Goal: Complete application form

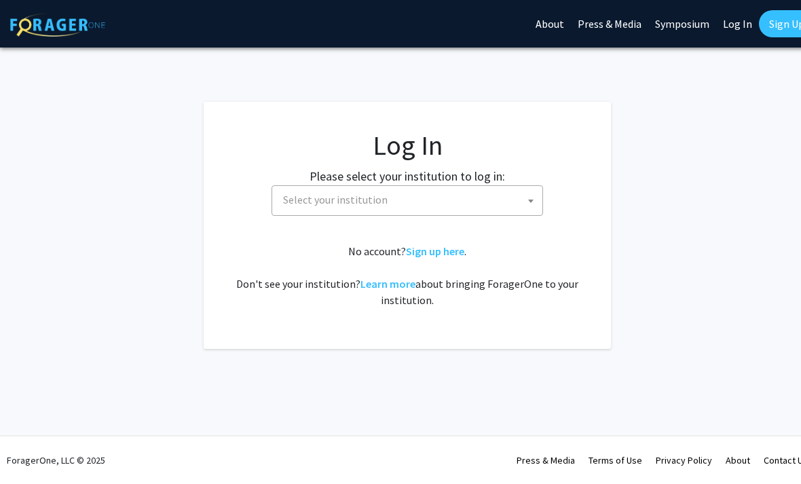
click at [346, 203] on span "Select your institution" at bounding box center [335, 200] width 104 height 14
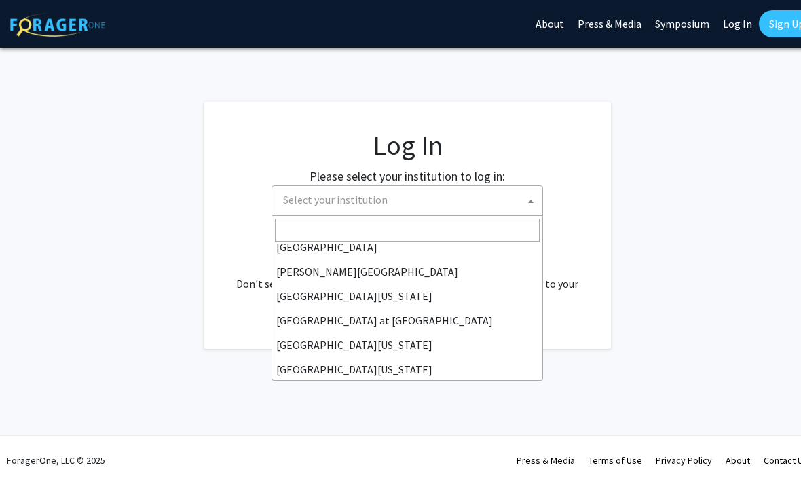
scroll to position [443, 0]
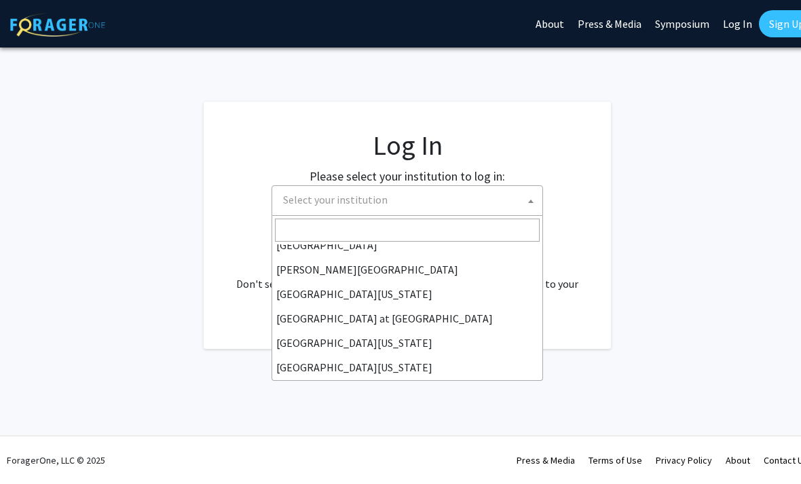
select select "13"
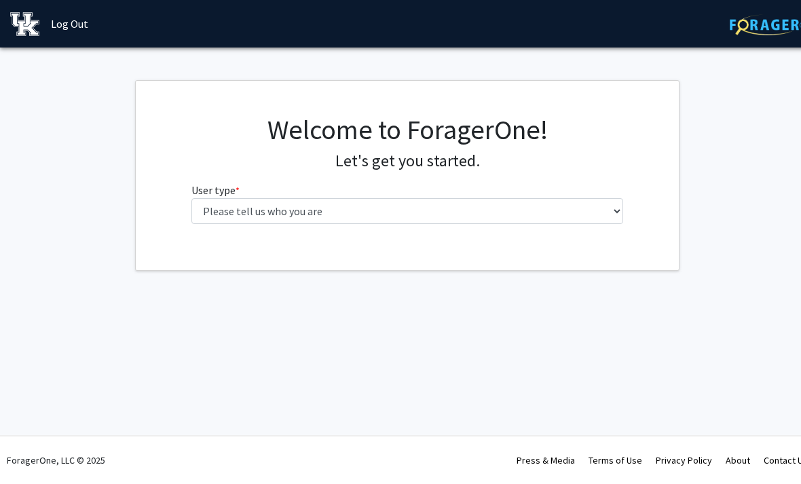
click at [217, 191] on label "User type * required" at bounding box center [215, 190] width 48 height 16
click at [217, 198] on select "Please tell us who you are Undergraduate Student Master's Student Doctoral Cand…" at bounding box center [407, 211] width 432 height 26
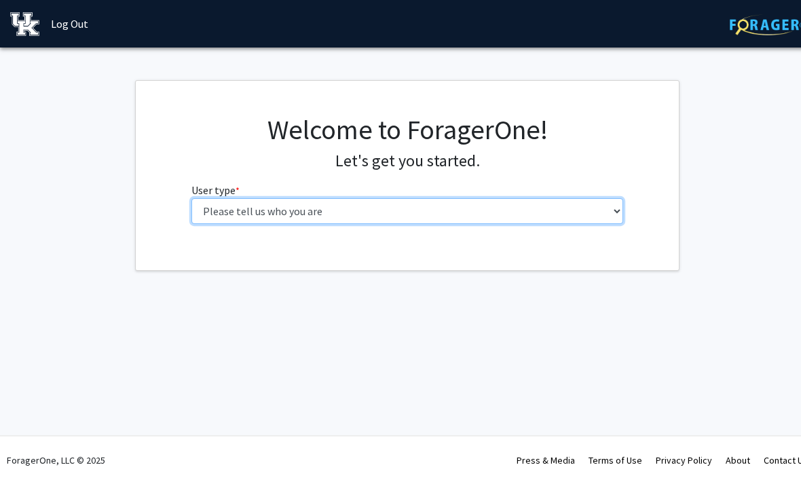
click at [214, 210] on select "Please tell us who you are Undergraduate Student Master's Student Doctoral Cand…" at bounding box center [407, 211] width 432 height 26
click at [244, 219] on select "Please tell us who you are Undergraduate Student Master's Student Doctoral Cand…" at bounding box center [407, 211] width 432 height 26
select select "1: undergrad"
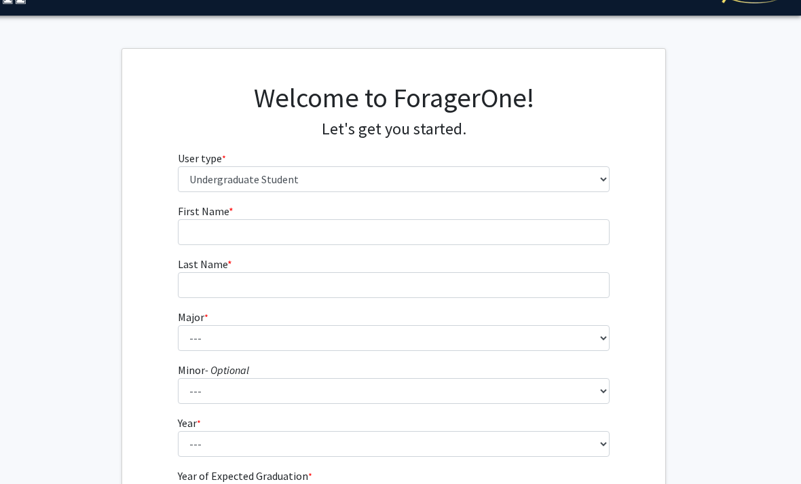
click at [172, 227] on div "First Name * required Last Name * required Major * required --- Accounting Aero…" at bounding box center [394, 375] width 453 height 345
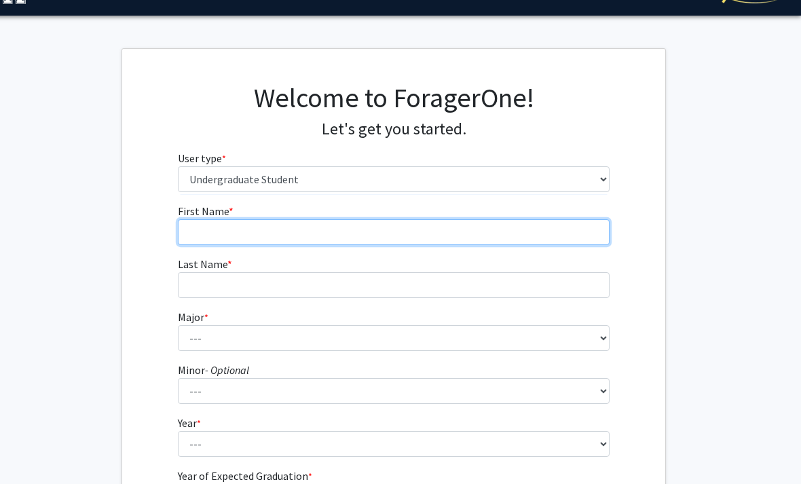
click at [190, 234] on input "First Name * required" at bounding box center [394, 232] width 432 height 26
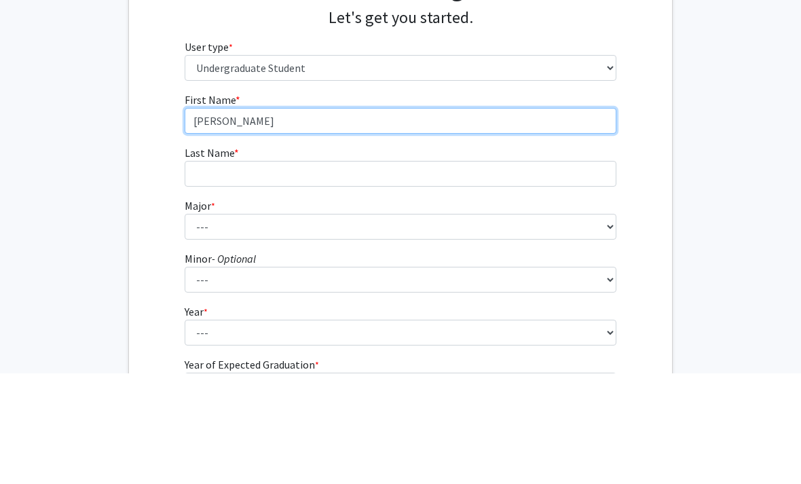
type input "[PERSON_NAME]"
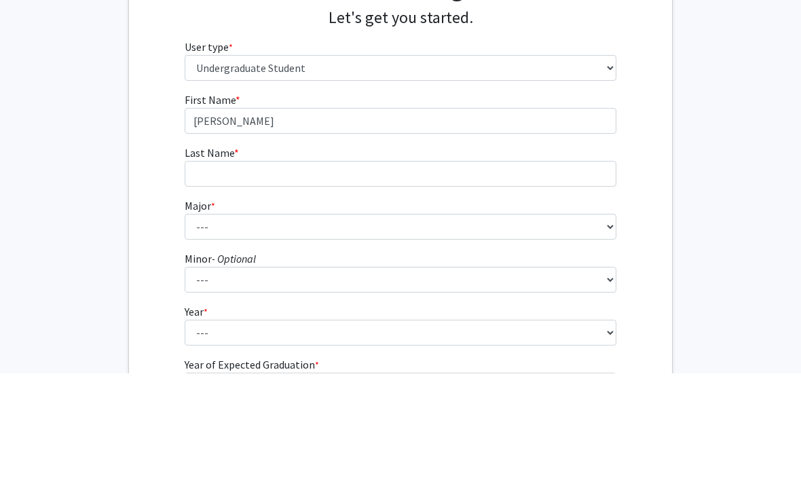
click at [225, 256] on label "Last Name * required" at bounding box center [212, 264] width 54 height 16
click at [225, 272] on input "Last Name * required" at bounding box center [401, 285] width 432 height 26
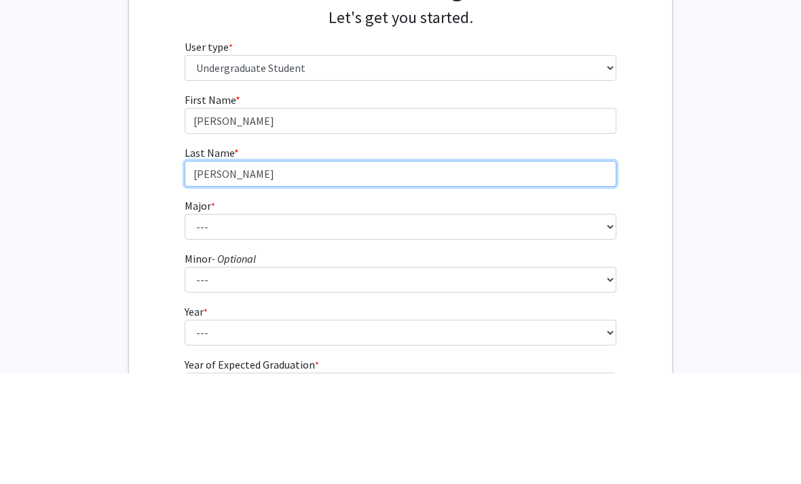
scroll to position [32, 14]
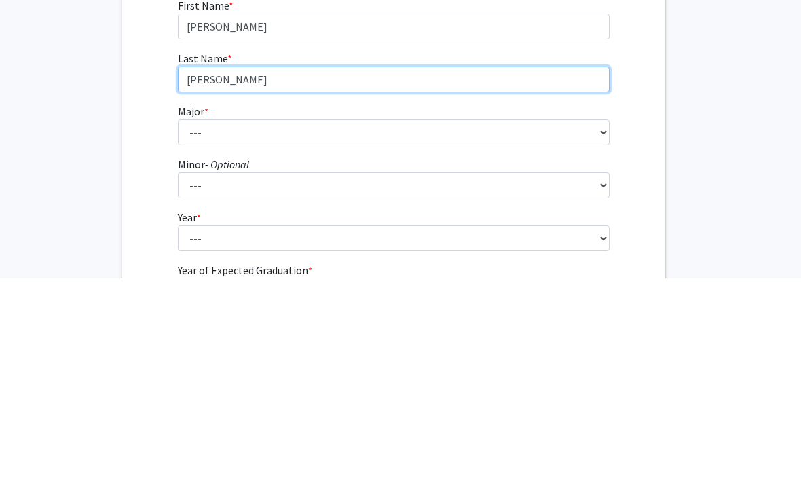
type input "[PERSON_NAME]"
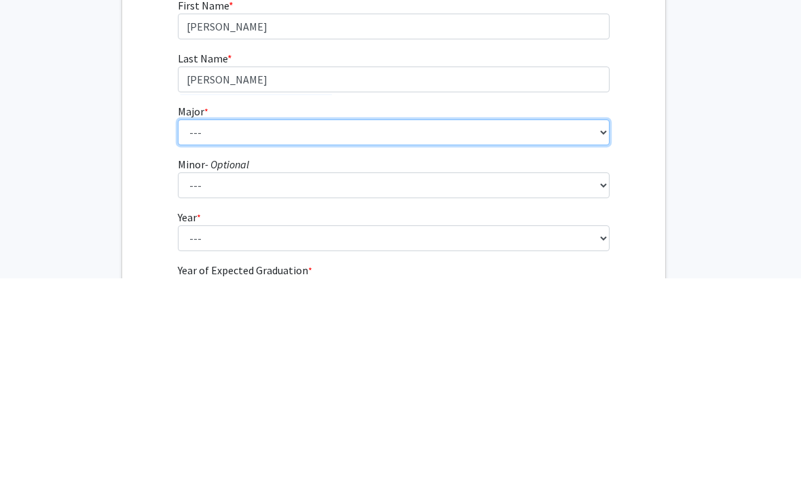
click at [190, 325] on select "--- Accounting Aerospace Engineering African American & Africana Studies Agricu…" at bounding box center [394, 338] width 432 height 26
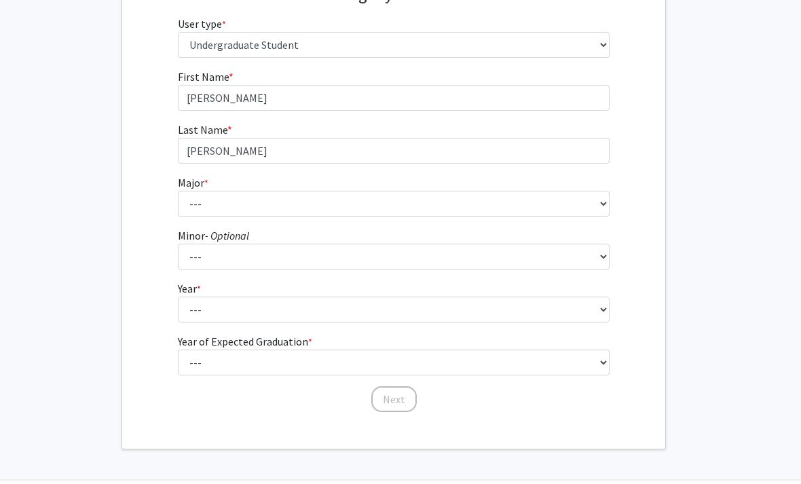
click at [436, 280] on form "First Name * required [PERSON_NAME] Last Name * required [PERSON_NAME] Major * …" at bounding box center [394, 234] width 432 height 331
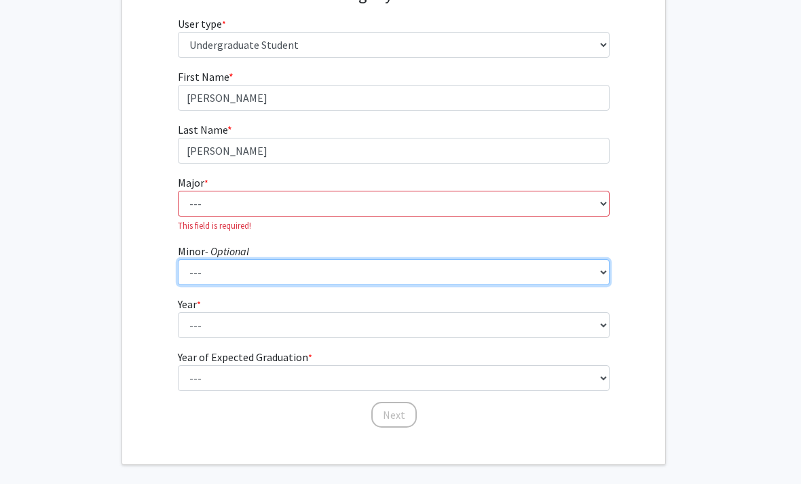
click at [383, 284] on select "--- African American & Africana Studies Agricultural Economics American Studies…" at bounding box center [394, 272] width 432 height 26
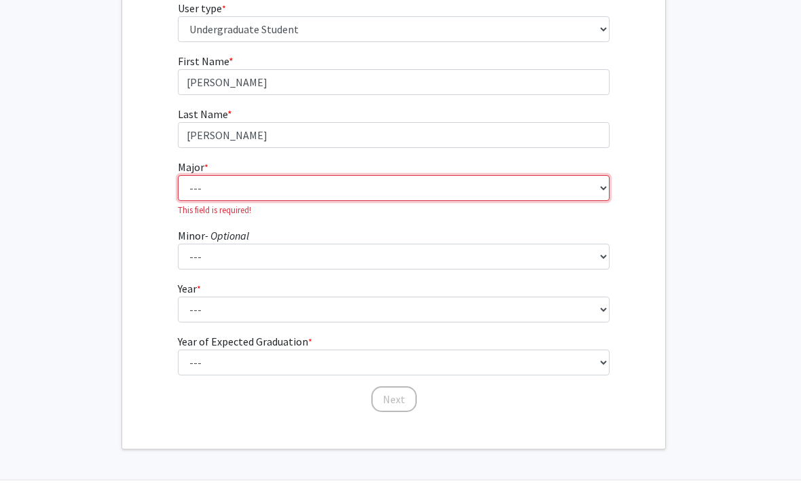
click at [188, 199] on select "--- Accounting Aerospace Engineering African American & Africana Studies Agricu…" at bounding box center [394, 188] width 432 height 26
click at [252, 199] on select "--- Accounting Aerospace Engineering African American & Africana Studies Agricu…" at bounding box center [394, 188] width 432 height 26
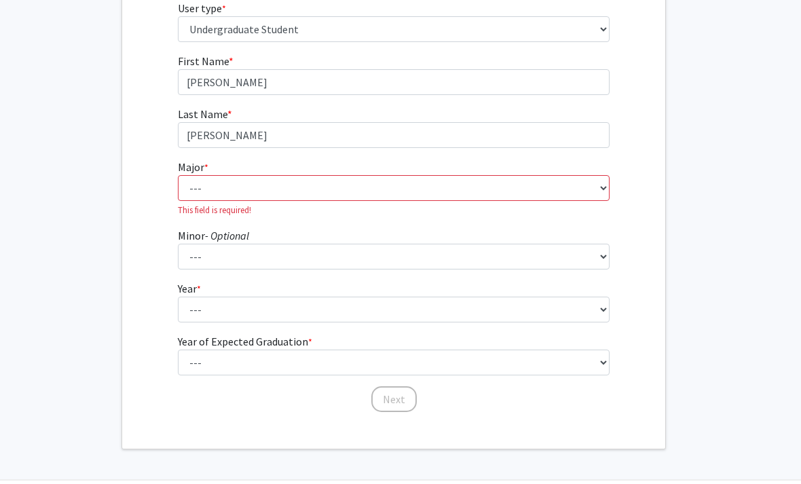
click at [225, 292] on fg-select "Year * required --- First-year Sophomore Junior Senior Postbaccalaureate Certif…" at bounding box center [394, 301] width 432 height 42
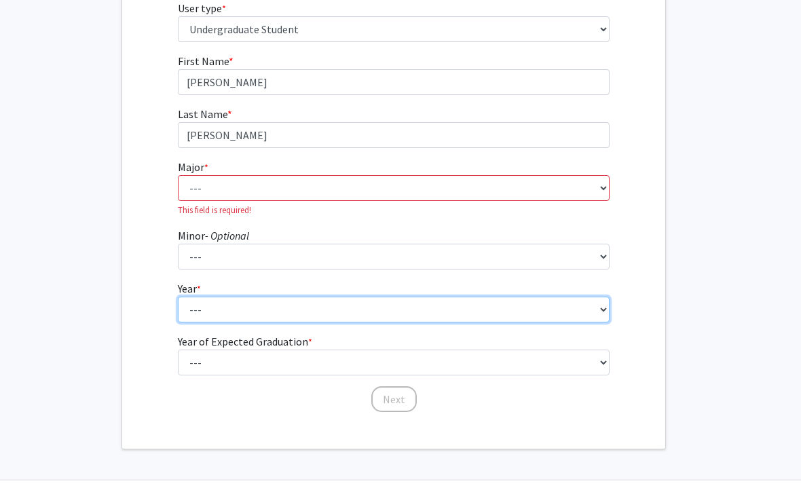
click at [226, 309] on select "--- First-year Sophomore Junior Senior Postbaccalaureate Certificate" at bounding box center [394, 310] width 432 height 26
select select "1: first-year"
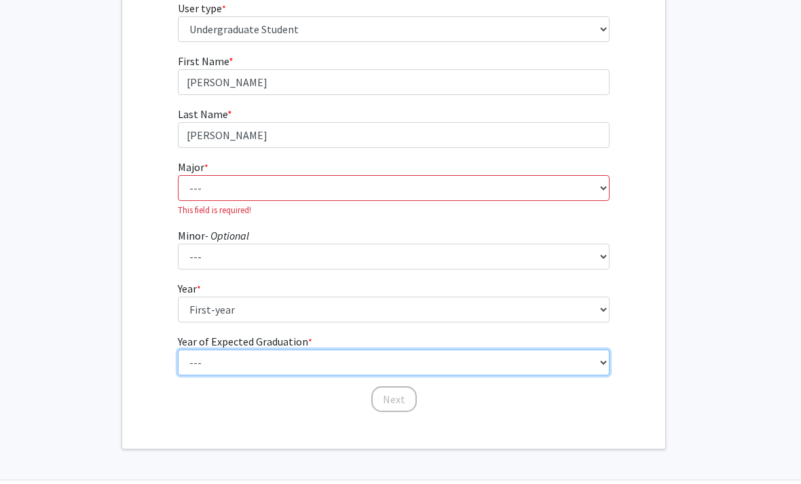
click at [203, 370] on select "--- 2025 2026 2027 2028 2029 2030 2031 2032 2033 2034" at bounding box center [394, 362] width 432 height 26
select select "5: 2029"
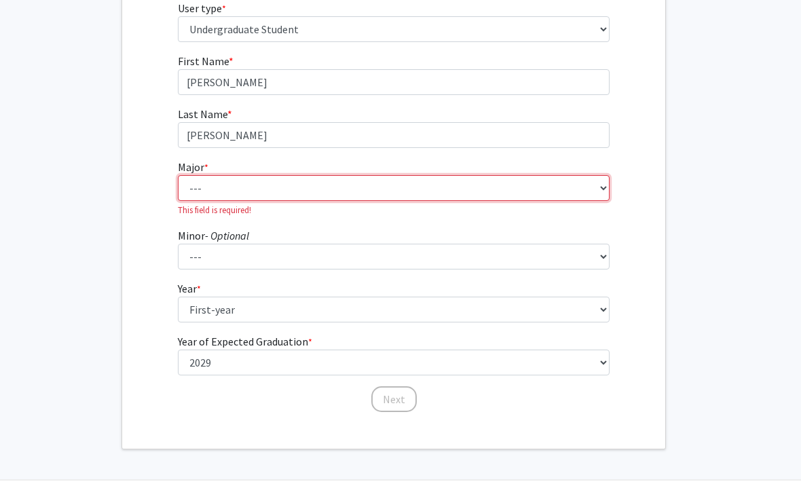
click at [202, 189] on select "--- Accounting Aerospace Engineering African American & Africana Studies Agricu…" at bounding box center [394, 188] width 432 height 26
